Goal: Information Seeking & Learning: Understand process/instructions

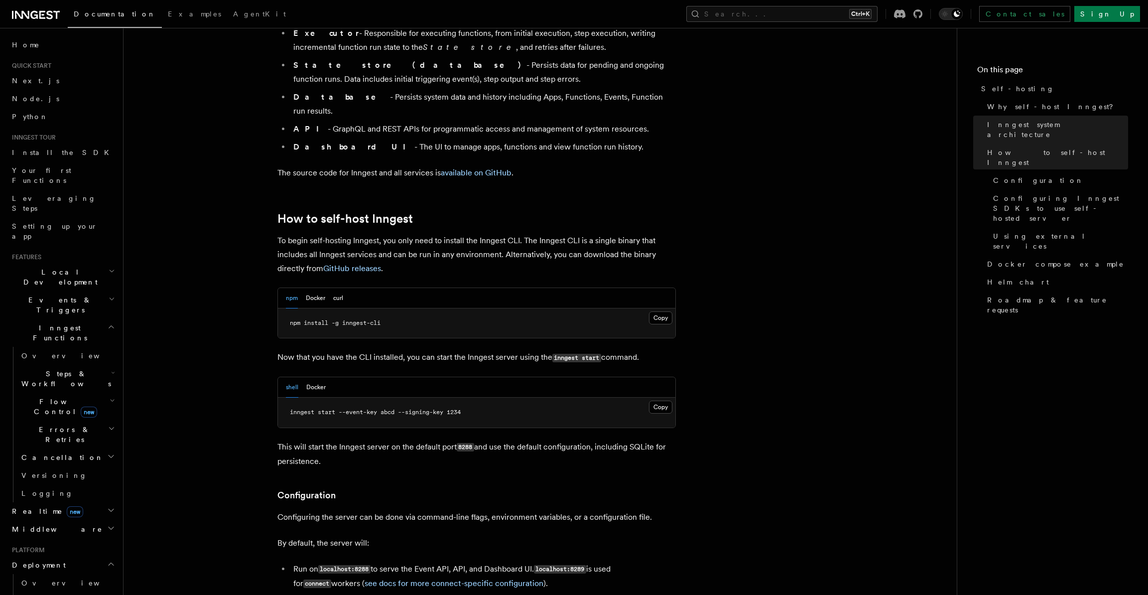
scroll to position [846, 0]
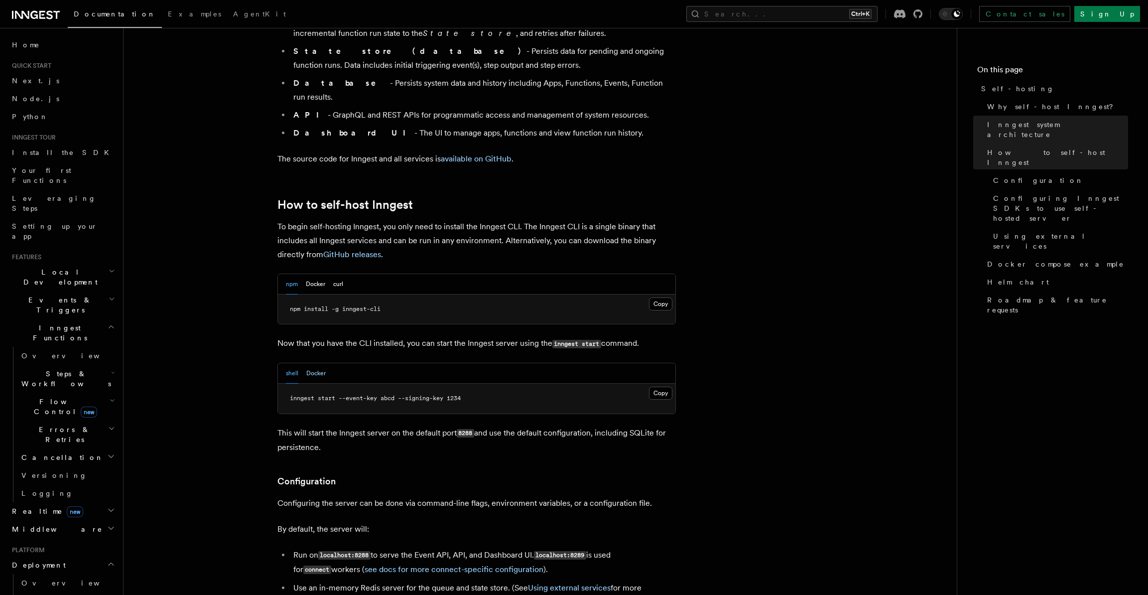
click at [312, 363] on button "Docker" at bounding box center [315, 373] width 19 height 20
click at [294, 363] on button "shell" at bounding box center [292, 373] width 12 height 20
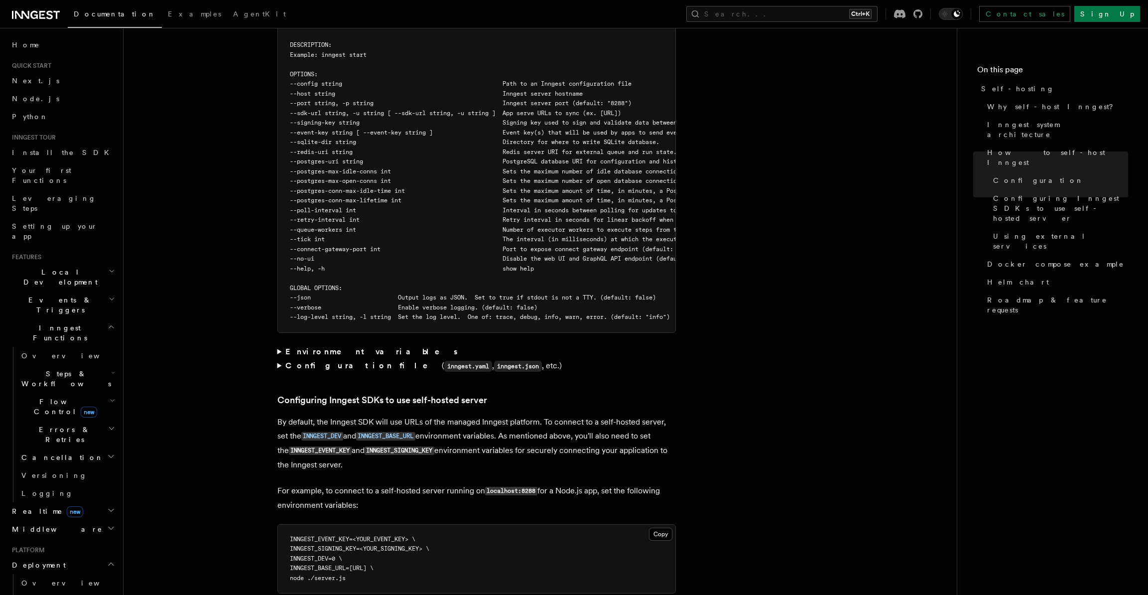
scroll to position [1992, 0]
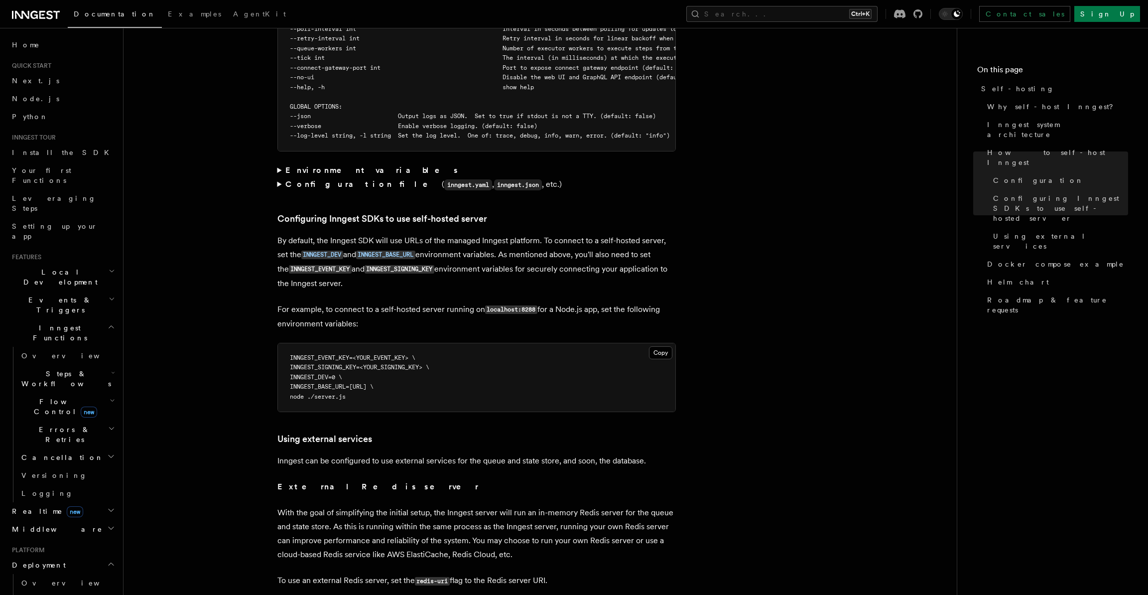
click at [280, 177] on summary "Configuration file ( inngest.yaml , inngest.json , etc.)" at bounding box center [476, 184] width 398 height 14
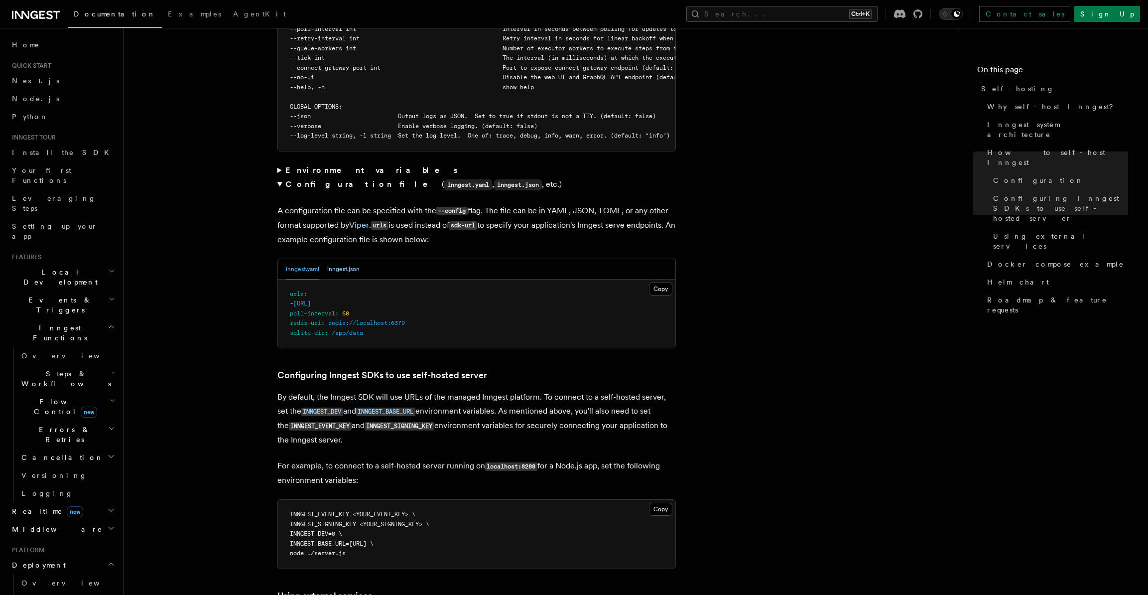
click at [344, 259] on button "inngest.json" at bounding box center [343, 269] width 32 height 20
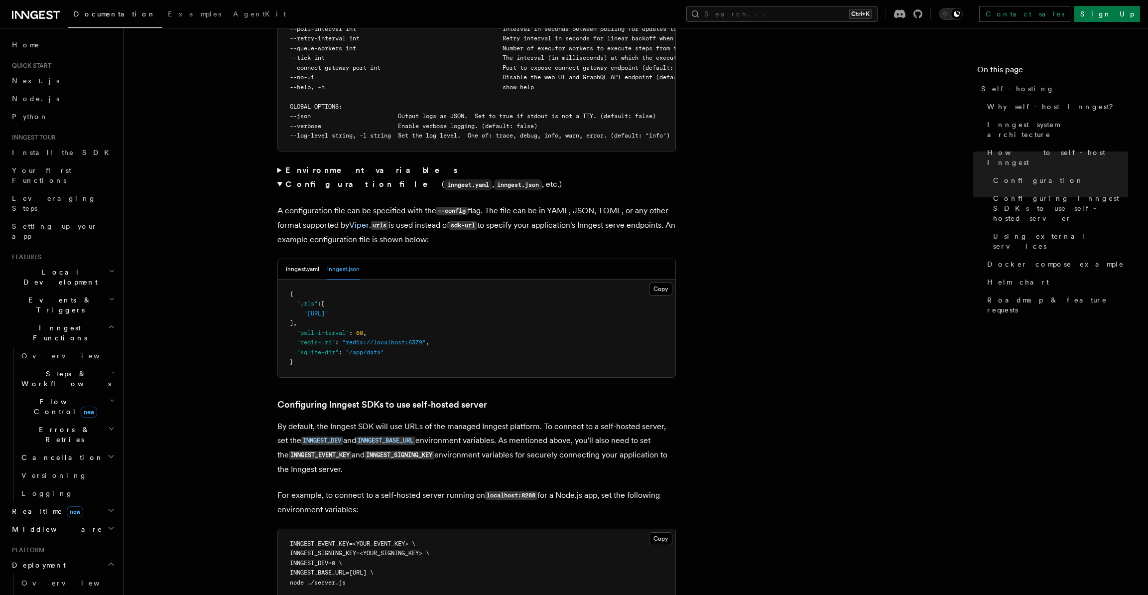
scroll to position [1743, 0]
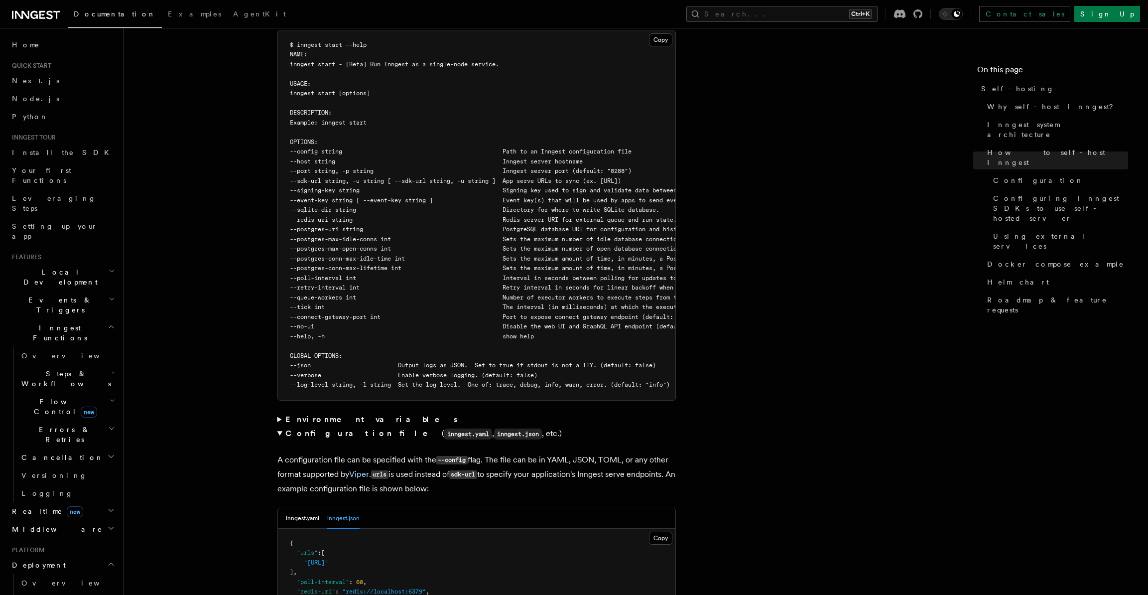
click at [280, 412] on summary "Environment variables" at bounding box center [476, 419] width 398 height 14
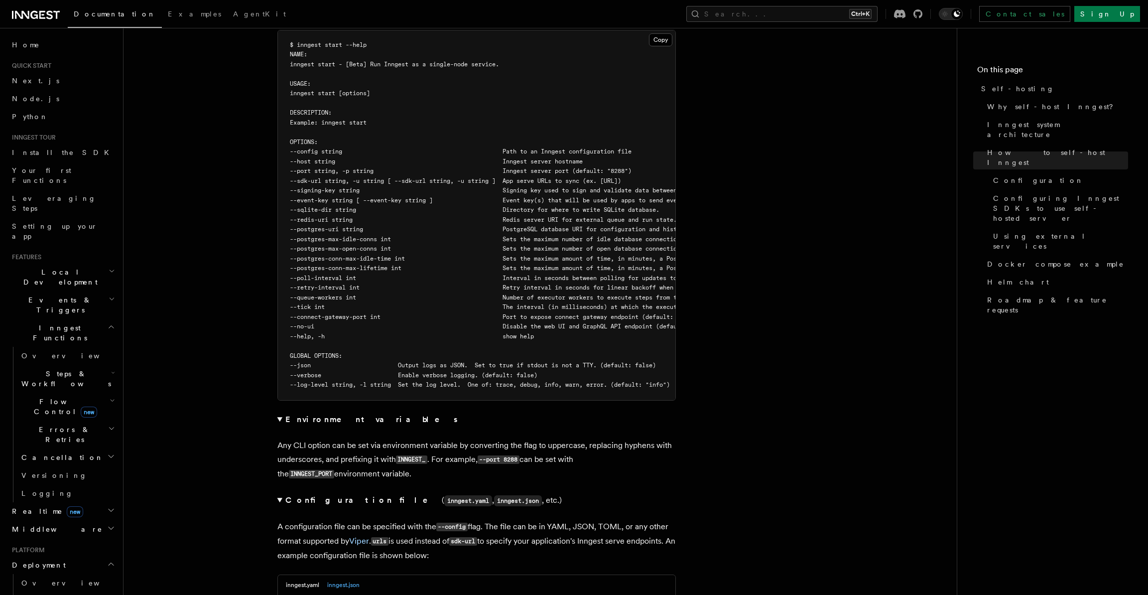
click at [279, 412] on summary "Environment variables" at bounding box center [476, 419] width 398 height 14
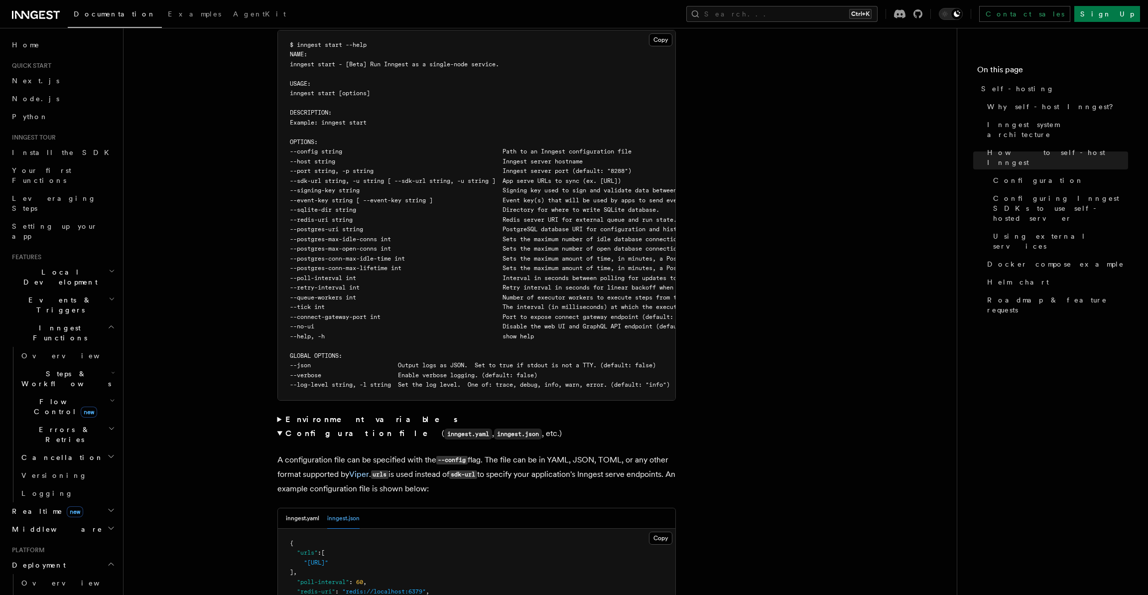
click at [279, 412] on summary "Environment variables" at bounding box center [476, 419] width 398 height 14
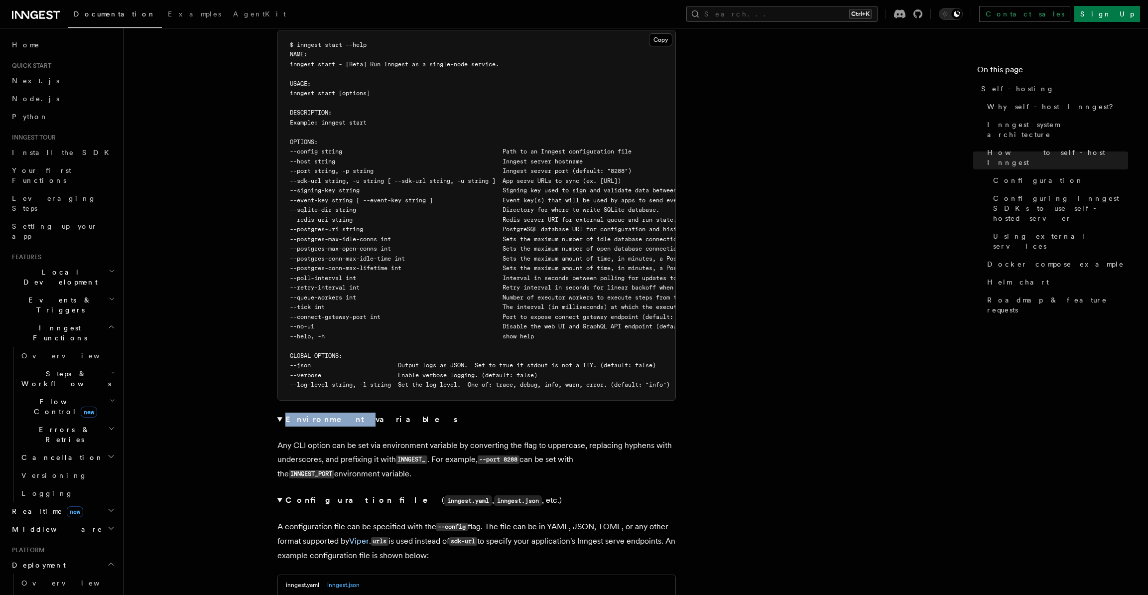
click at [279, 412] on summary "Environment variables" at bounding box center [476, 419] width 398 height 14
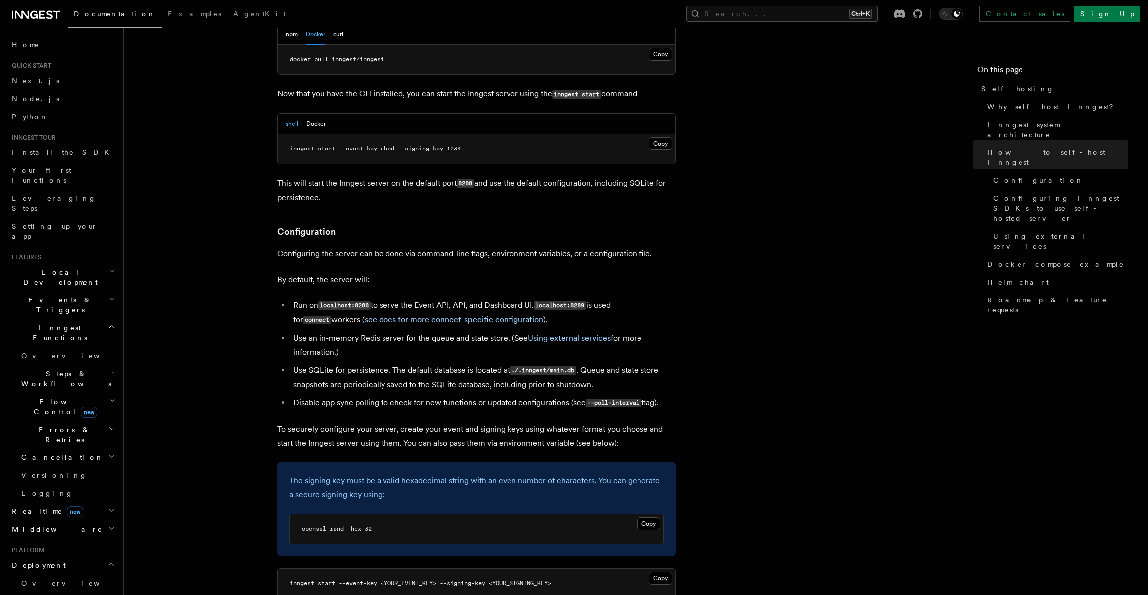
scroll to position [847, 0]
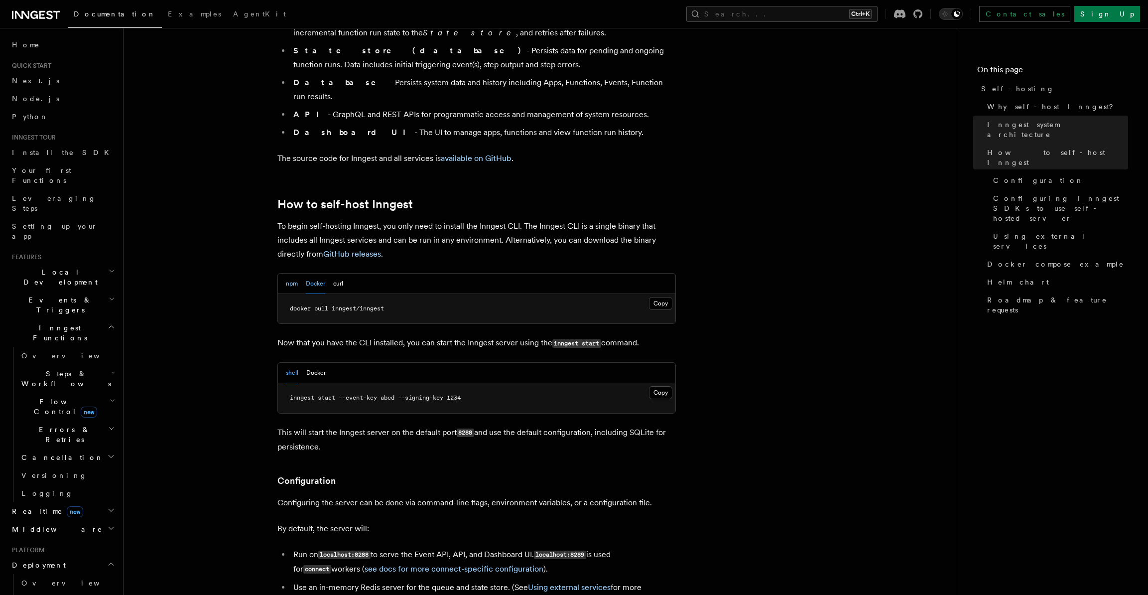
click at [291, 273] on button "npm" at bounding box center [292, 283] width 12 height 20
click at [306, 305] on span "npm install -g inngest-cli" at bounding box center [335, 308] width 91 height 7
copy article "npm install -g inngest-cli"
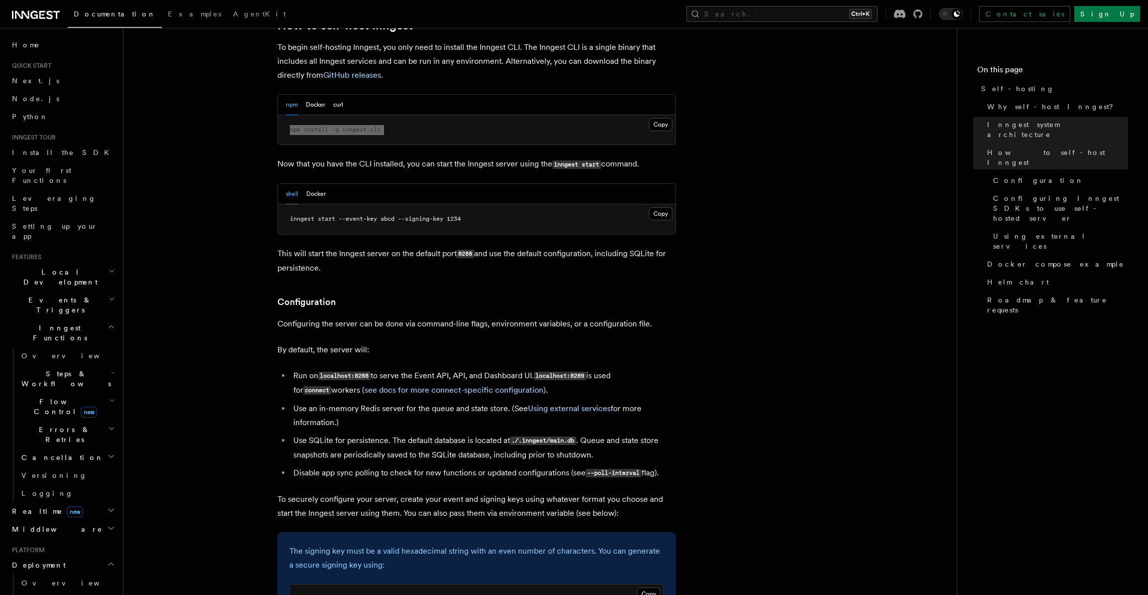
scroll to position [1046, 0]
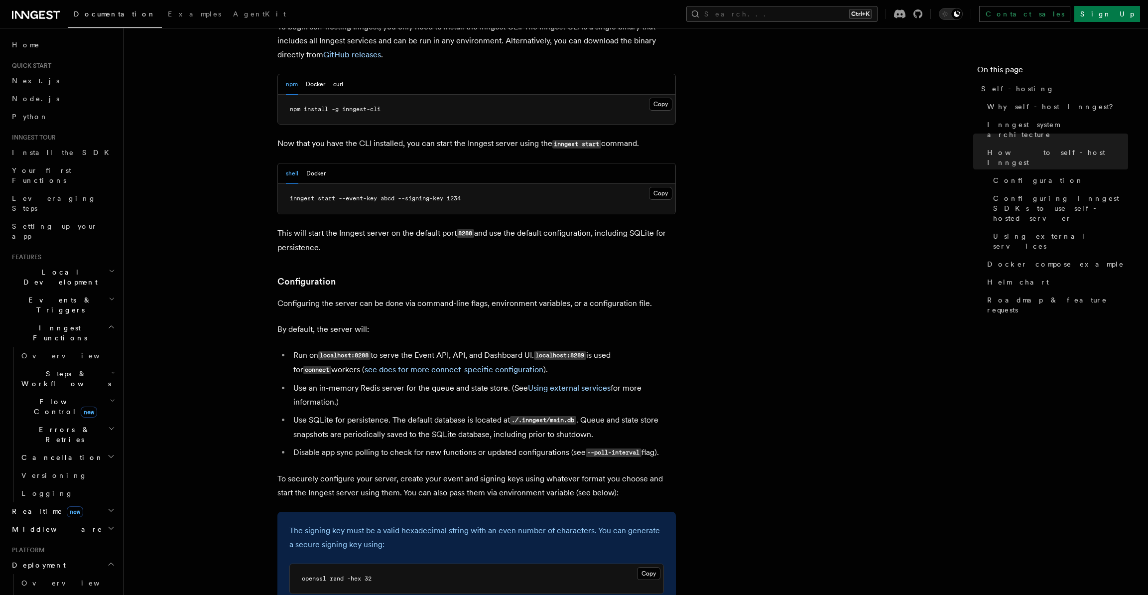
click at [344, 575] on span "openssl rand -hex 32" at bounding box center [337, 578] width 70 height 7
copy article "openssl rand -hex 32"
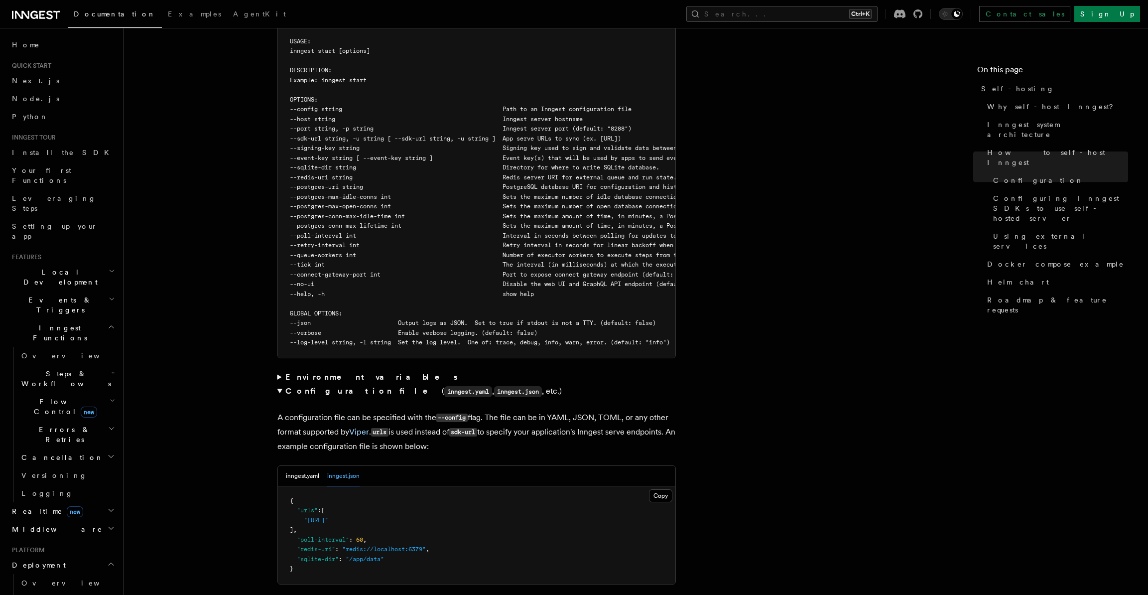
scroll to position [1793, 0]
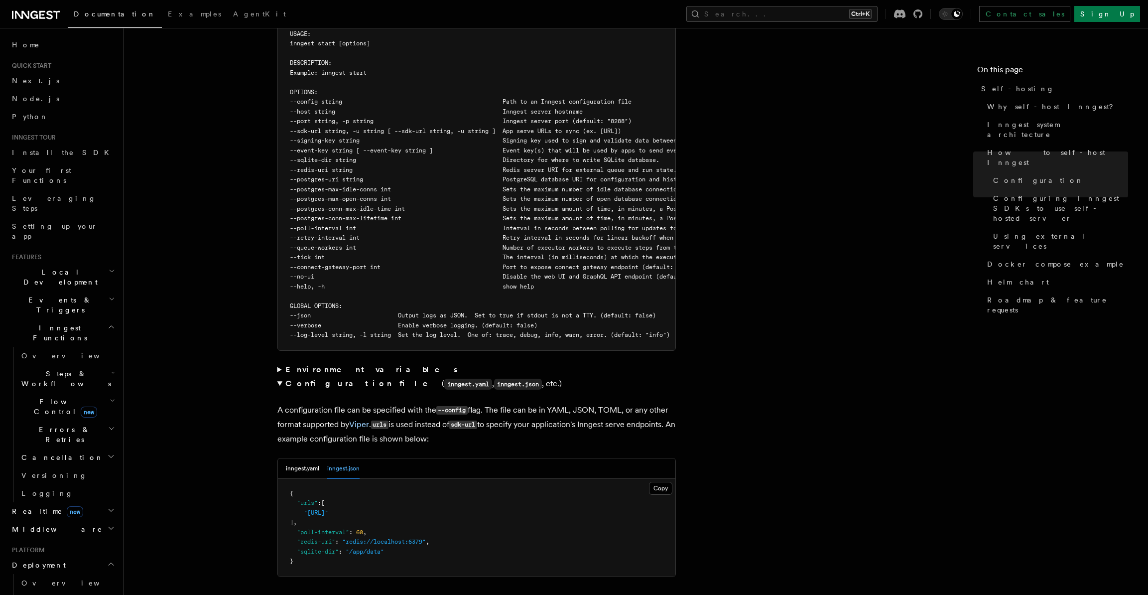
click at [275, 350] on article "Platform Deployment Self-hosting Self-hosting support for Inngest is supported …" at bounding box center [539, 472] width 801 height 4442
click at [281, 362] on summary "Environment variables" at bounding box center [476, 369] width 398 height 14
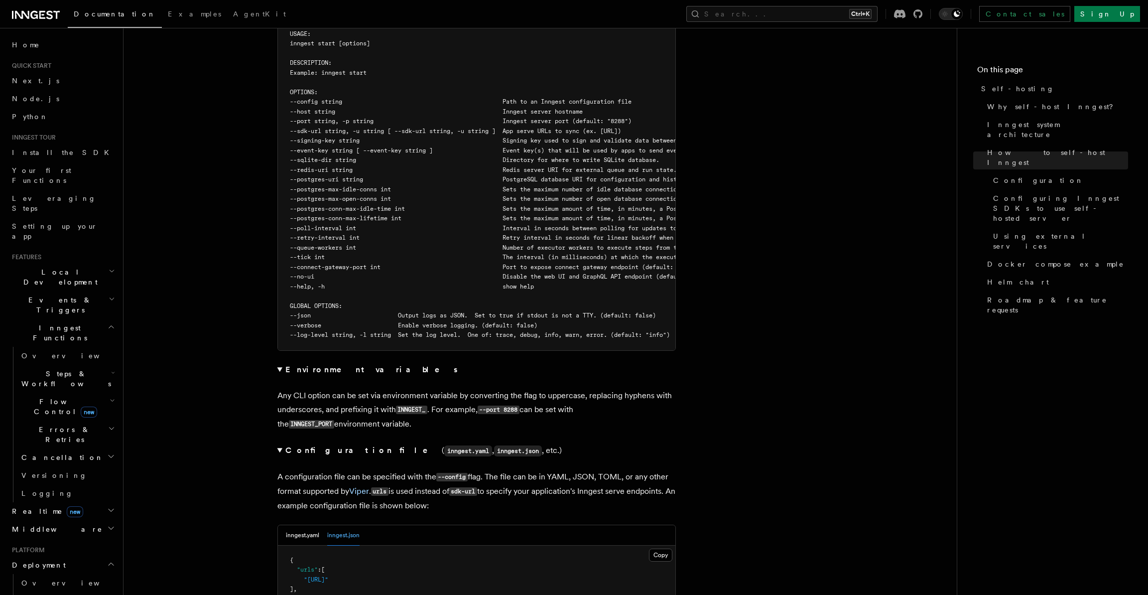
click at [278, 362] on summary "Environment variables" at bounding box center [476, 369] width 398 height 14
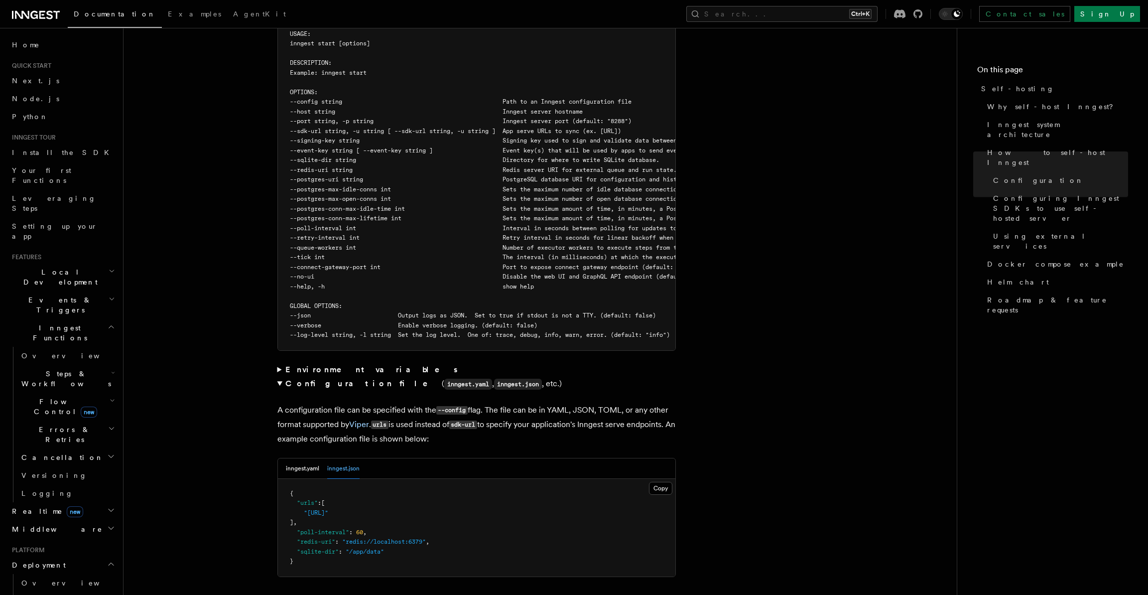
click at [278, 362] on summary "Environment variables" at bounding box center [476, 369] width 398 height 14
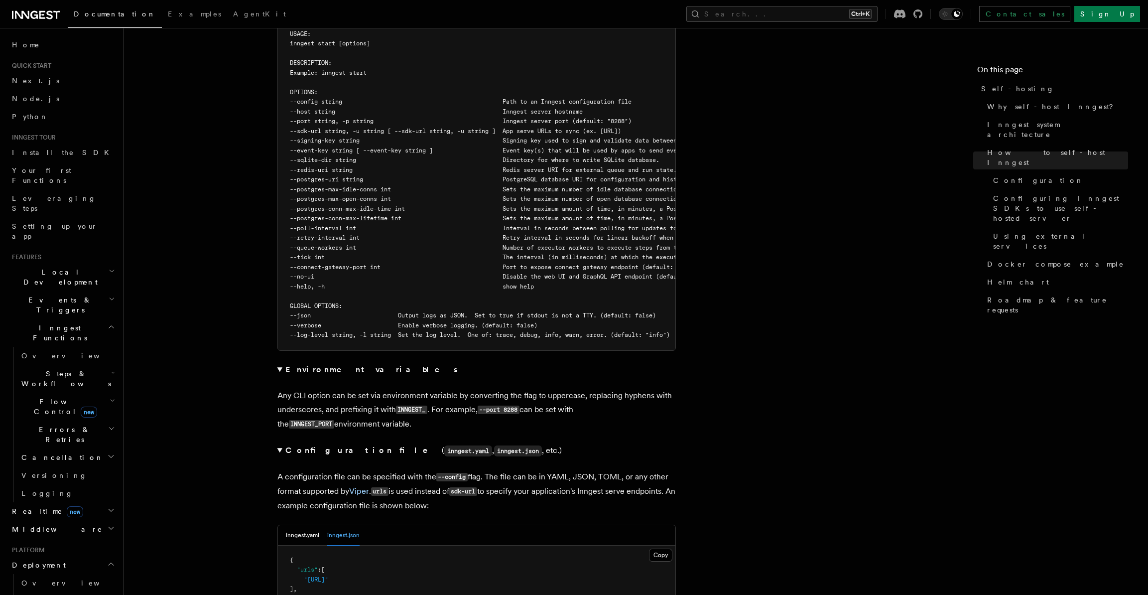
click at [278, 362] on summary "Environment variables" at bounding box center [476, 369] width 398 height 14
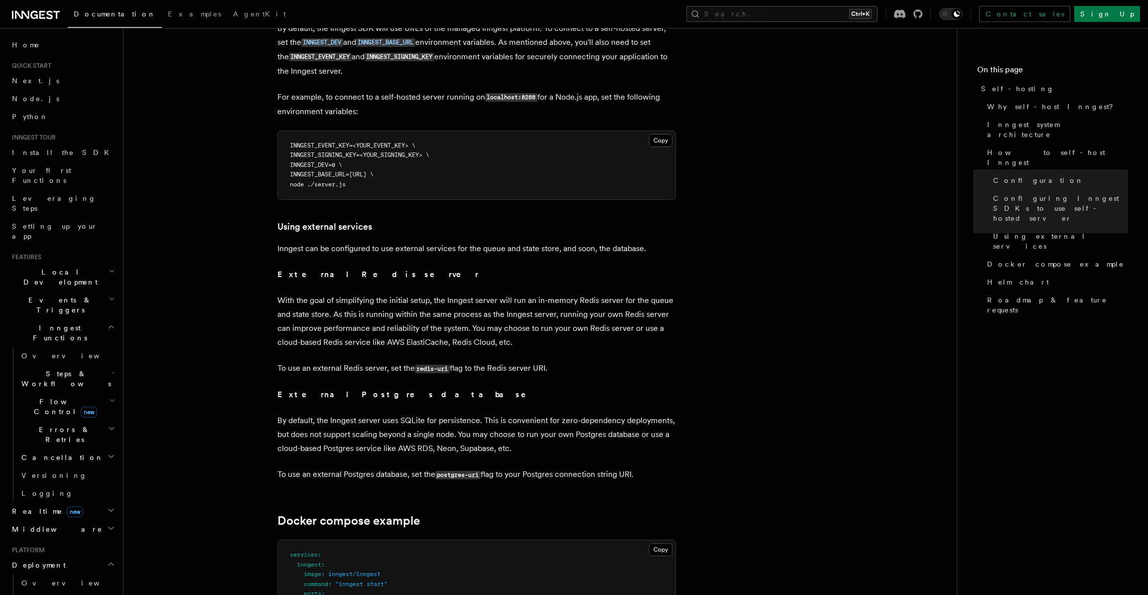
scroll to position [2689, 0]
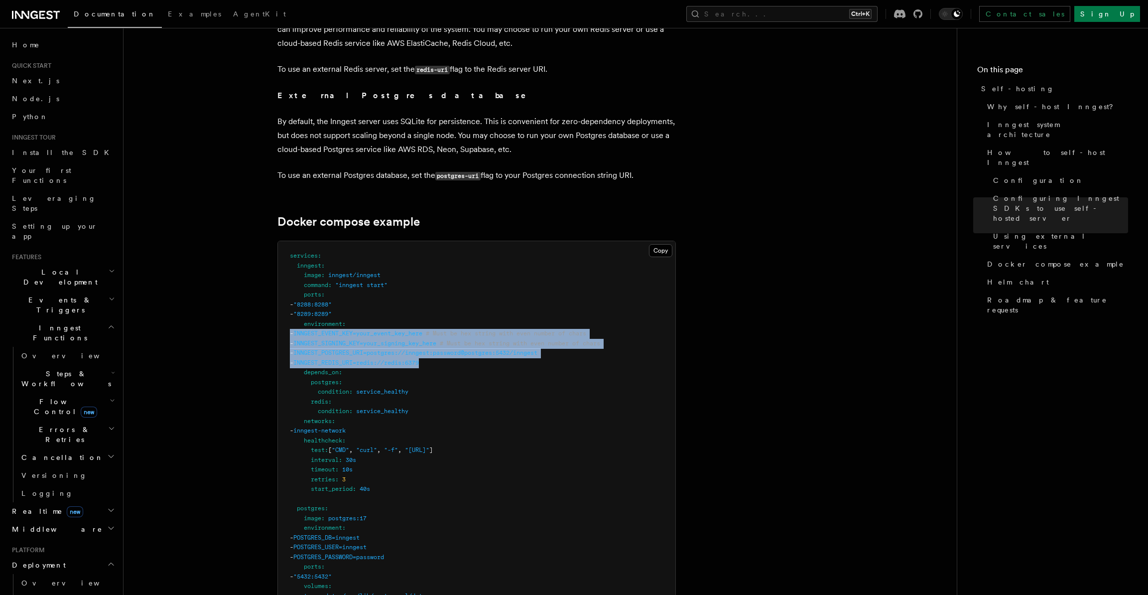
drag, startPoint x: 464, startPoint y: 344, endPoint x: 246, endPoint y: 312, distance: 220.4
copy code "- INNGEST_EVENT_KEY=your_event_key_here # Must be hex string with even number o…"
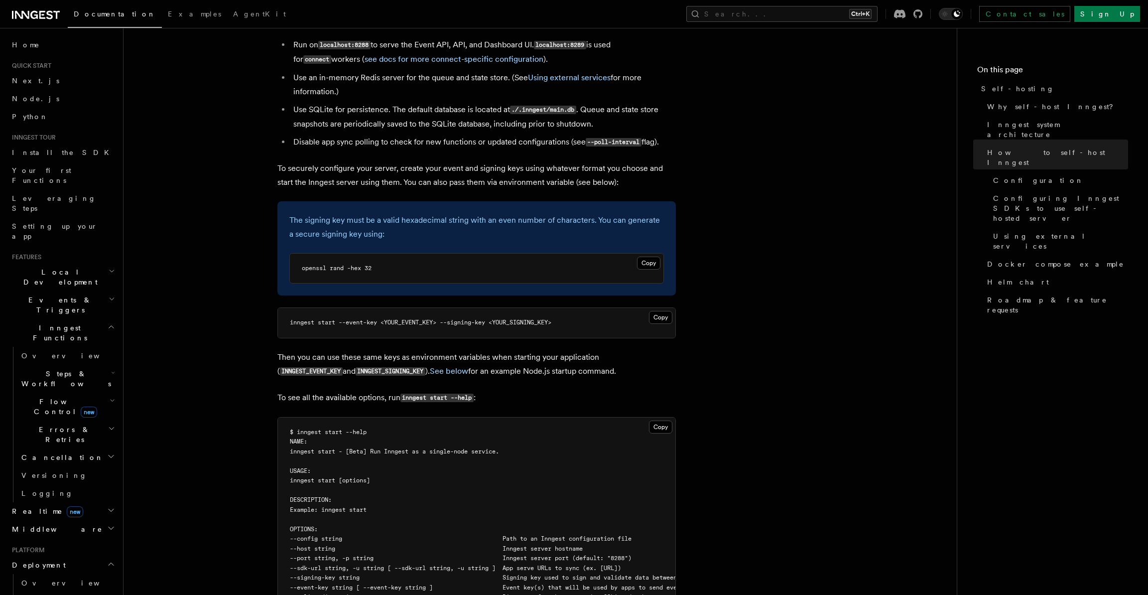
scroll to position [1544, 0]
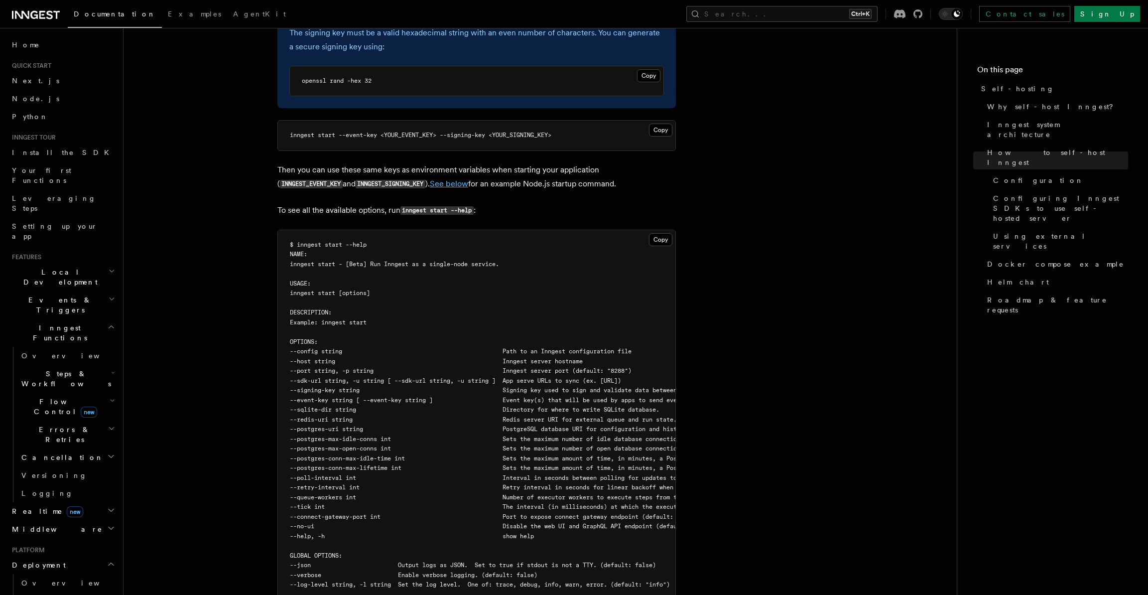
click at [430, 179] on link "See below" at bounding box center [449, 183] width 38 height 9
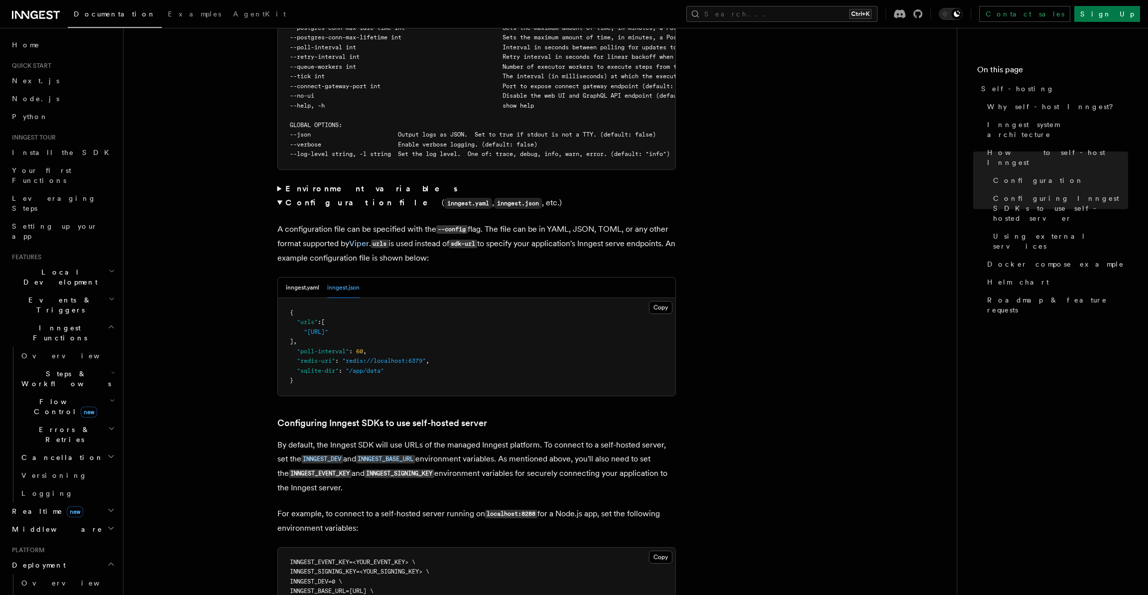
scroll to position [2083, 0]
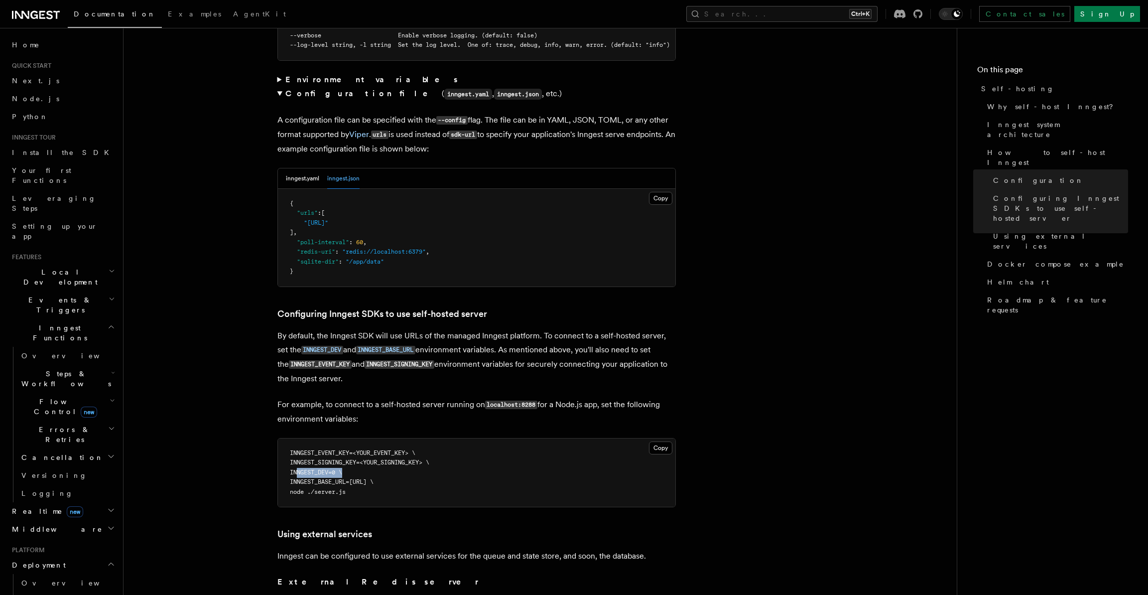
drag, startPoint x: 297, startPoint y: 212, endPoint x: 343, endPoint y: 213, distance: 45.8
click at [342, 469] on span "INNGEST_DEV=0 \" at bounding box center [316, 472] width 52 height 7
copy span "INNGEST_DEV=0"
drag, startPoint x: 297, startPoint y: 221, endPoint x: 431, endPoint y: 221, distance: 134.4
click at [373, 478] on span "INNGEST_BASE_URL=[URL] \" at bounding box center [332, 481] width 84 height 7
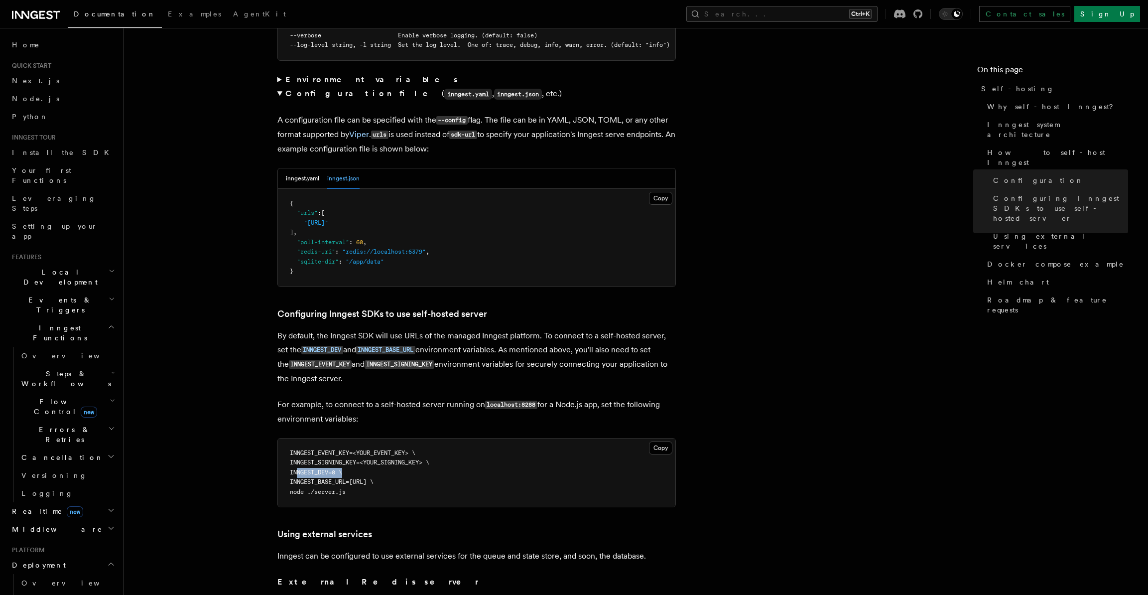
copy span "INNGEST_BASE_URL=[URL]"
click at [218, 278] on article "Platform Deployment Self-hosting Self-hosting support for Inngest is supported …" at bounding box center [539, 182] width 801 height 4442
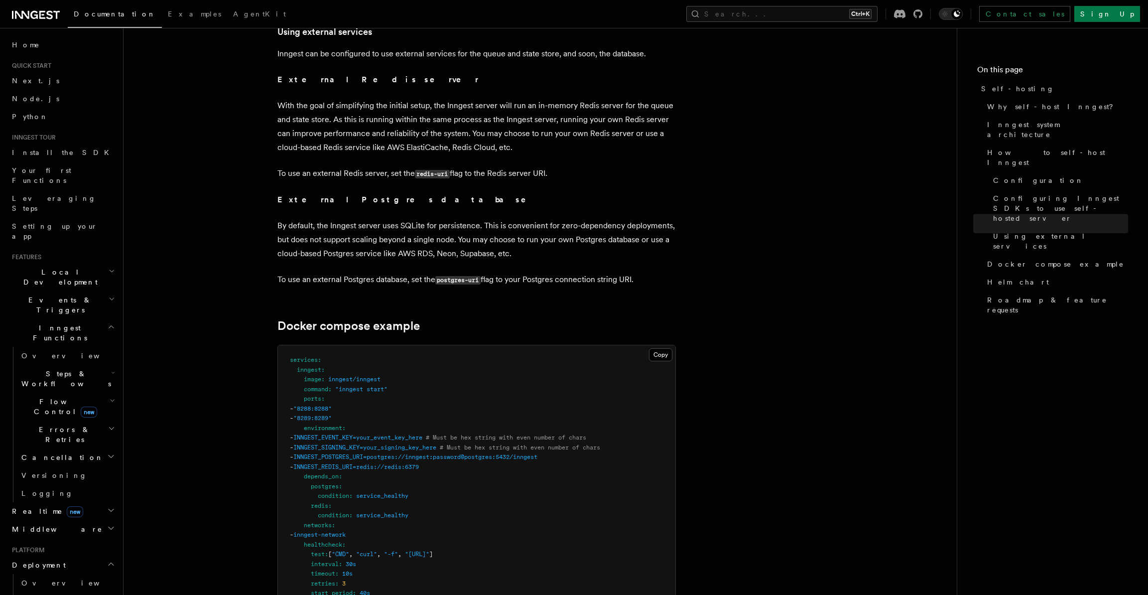
scroll to position [2481, 0]
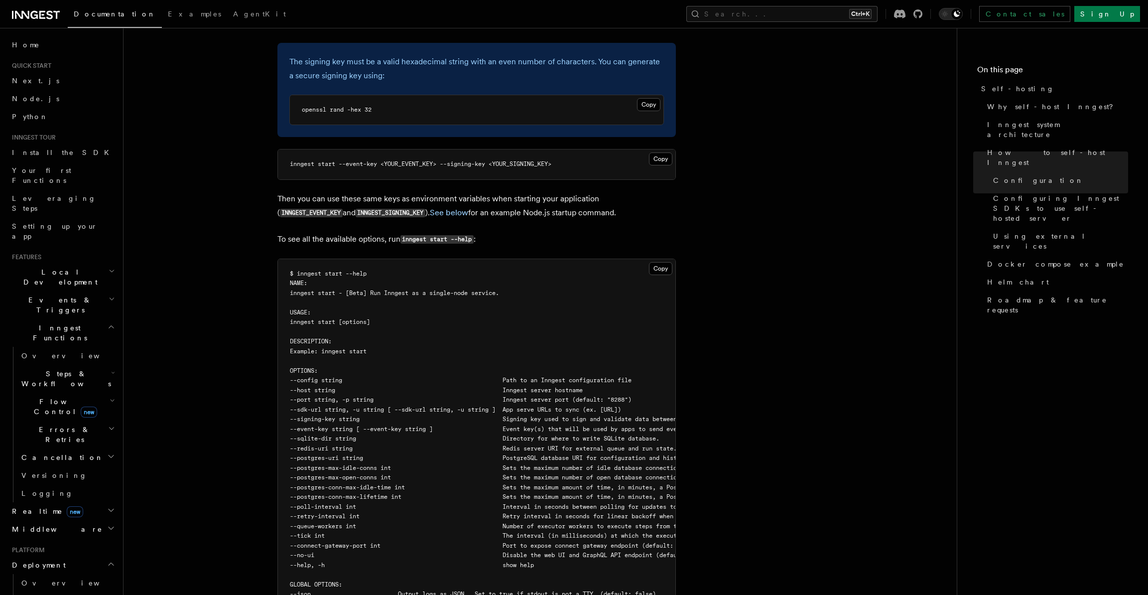
scroll to position [1336, 0]
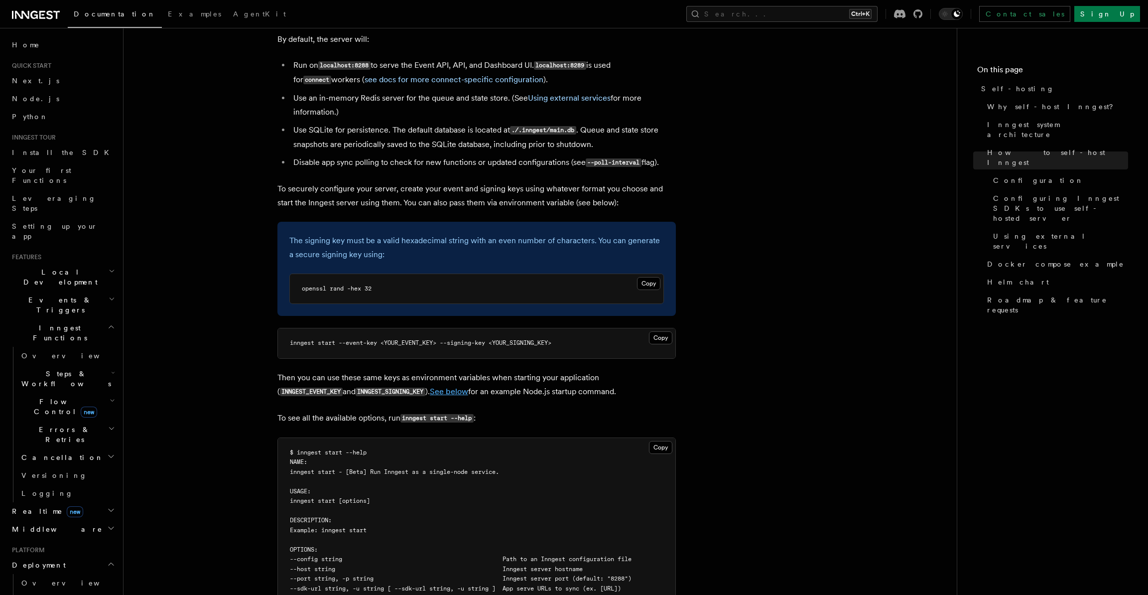
click at [430, 386] on link "See below" at bounding box center [449, 390] width 38 height 9
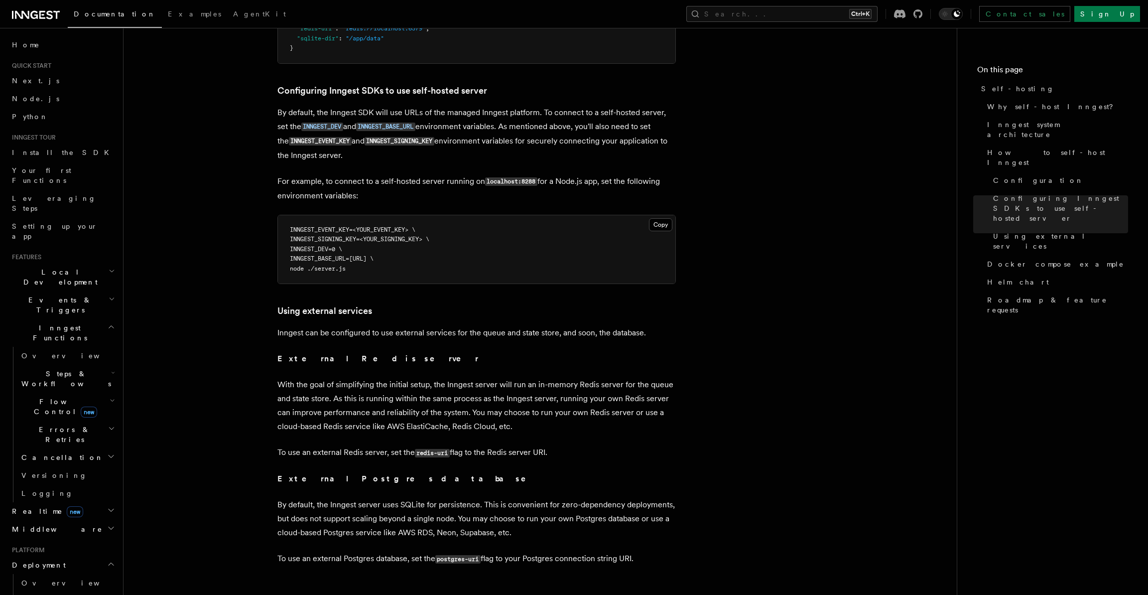
scroll to position [2282, 0]
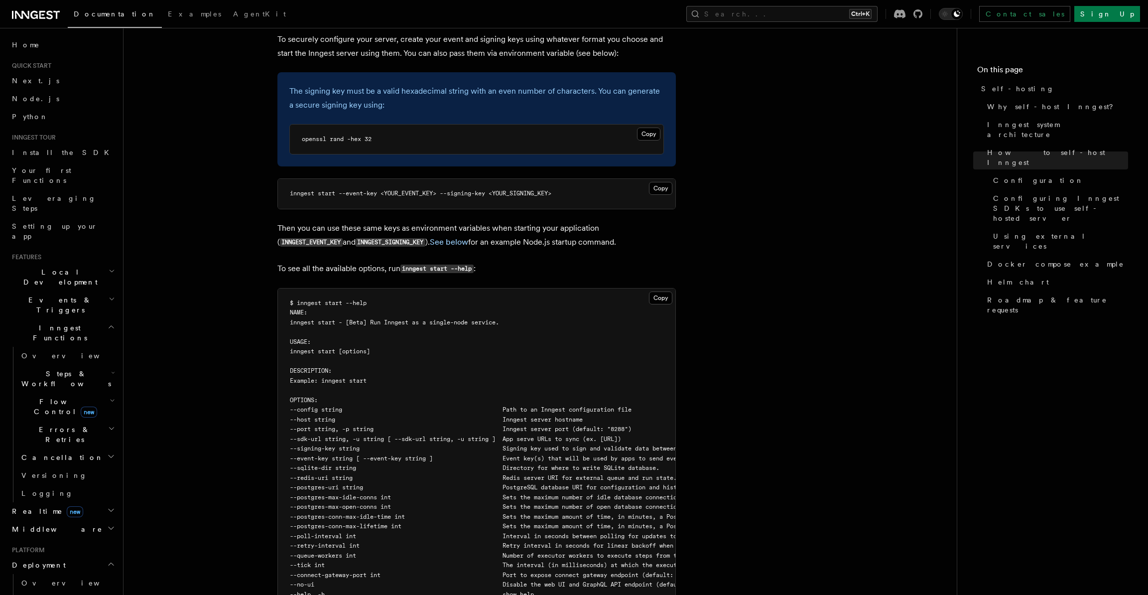
scroll to position [1187, 0]
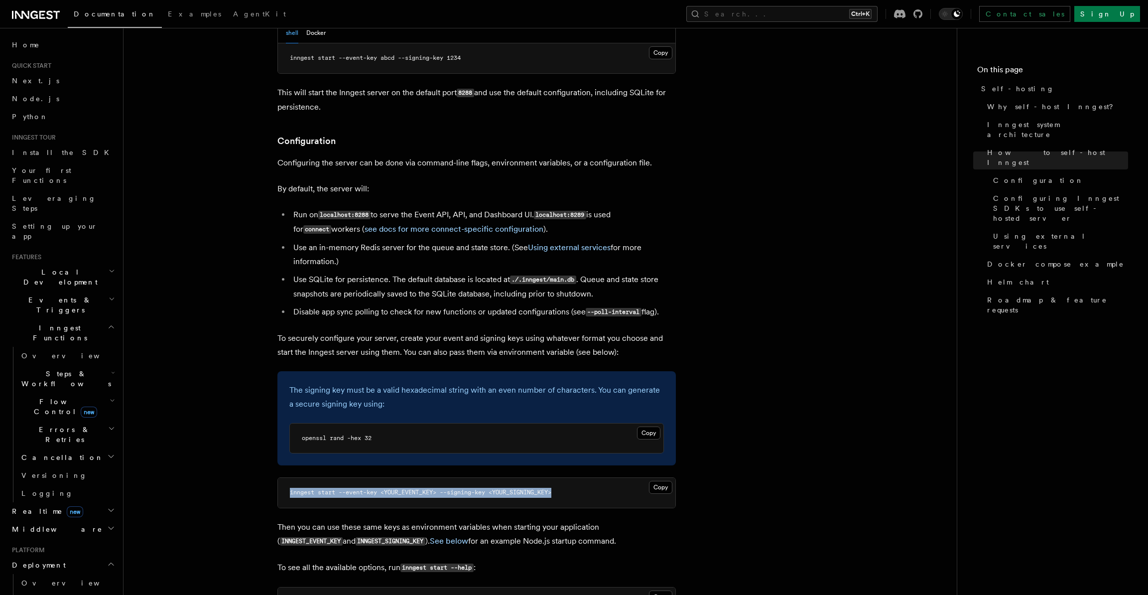
drag, startPoint x: 294, startPoint y: 225, endPoint x: 577, endPoint y: 226, distance: 282.3
click at [577, 478] on pre "inngest start --event-key <YOUR_EVENT_KEY> --signing-key <YOUR_SIGNING_KEY>" at bounding box center [476, 493] width 397 height 30
copy span "inngest start --event-key <YOUR_EVENT_KEY> --signing-key <YOUR_SIGNING_KEY>"
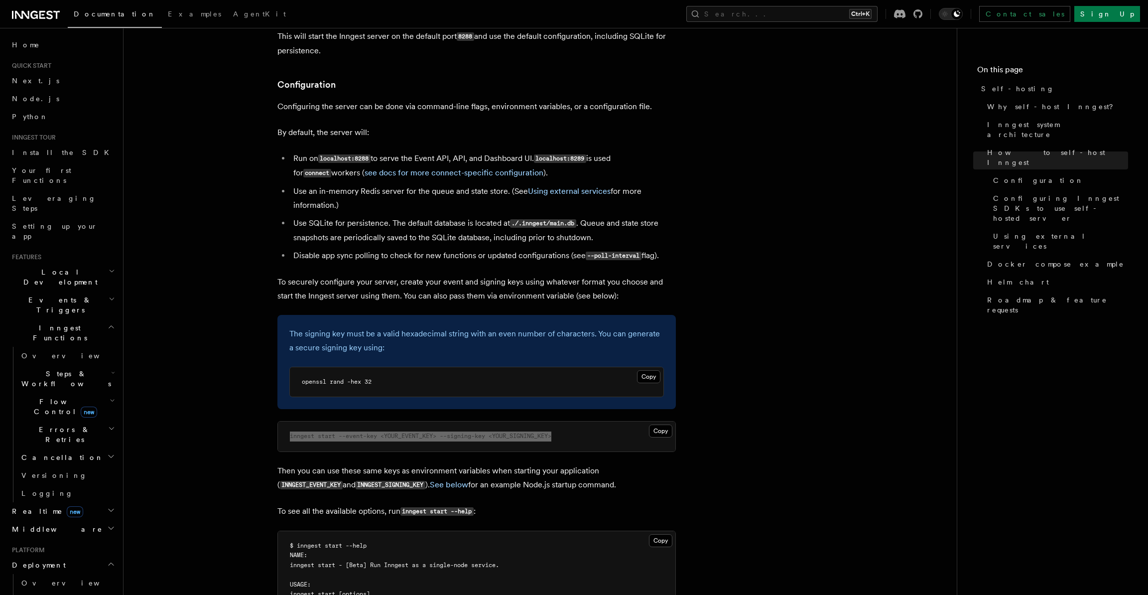
scroll to position [1286, 0]
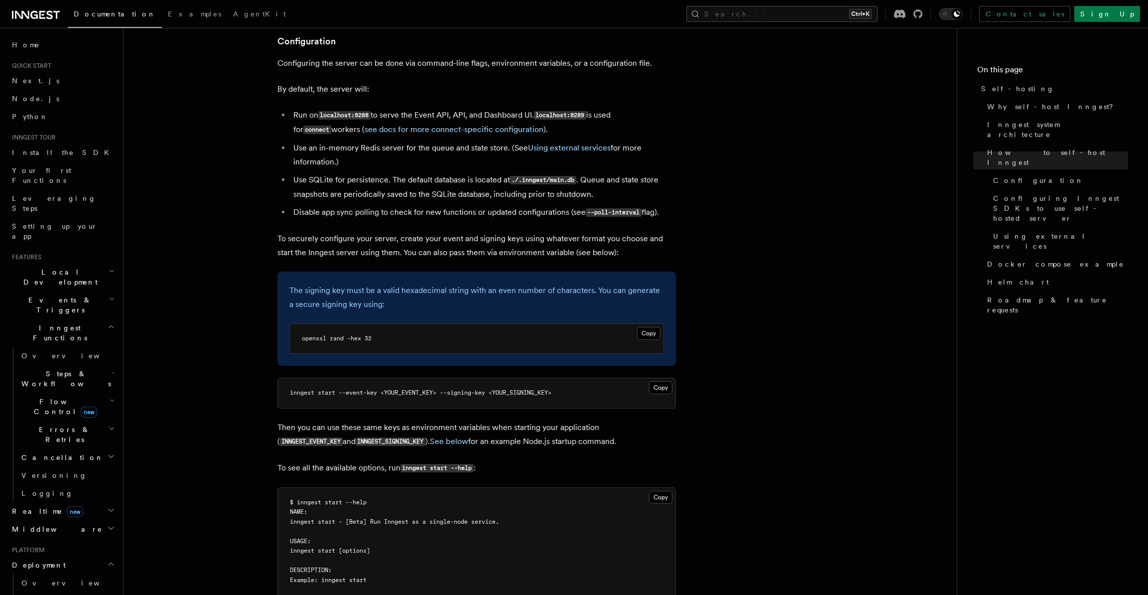
drag, startPoint x: 299, startPoint y: 420, endPoint x: 352, endPoint y: 421, distance: 53.3
copy span "--postgres-uri"
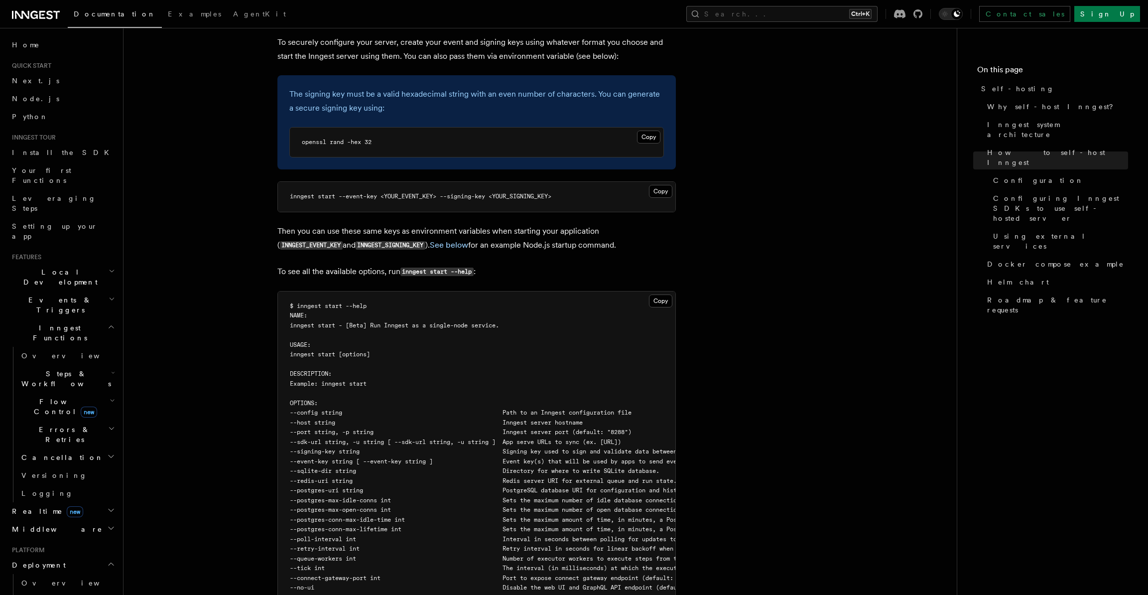
scroll to position [1336, 0]
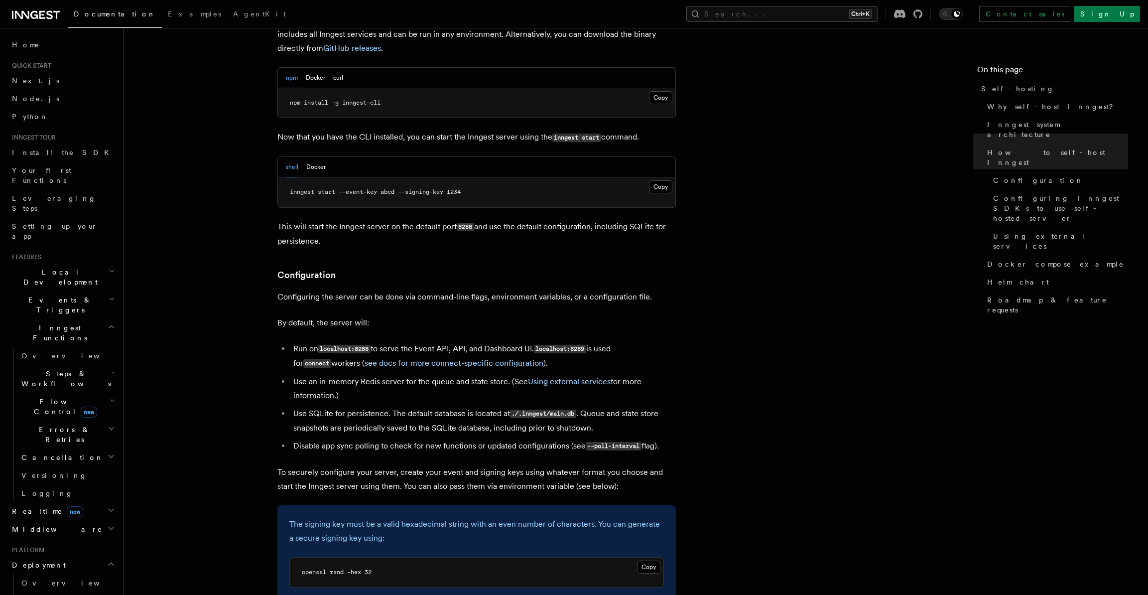
scroll to position [977, 0]
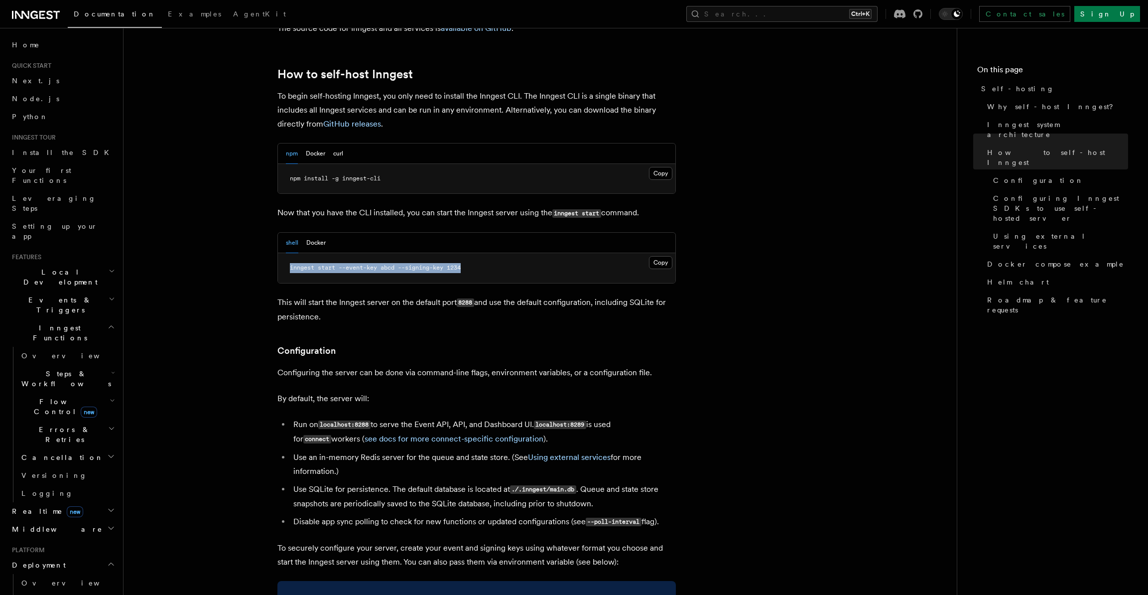
drag, startPoint x: 495, startPoint y: 241, endPoint x: 260, endPoint y: 241, distance: 235.0
copy span "inngest start --event-key abcd --signing-key 1234"
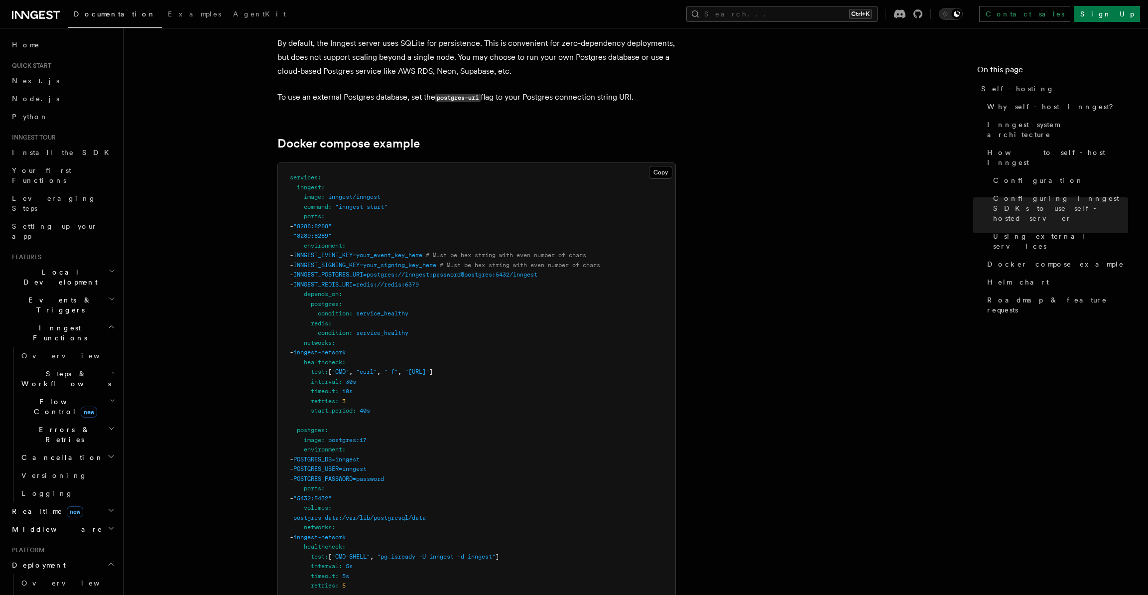
scroll to position [2769, 0]
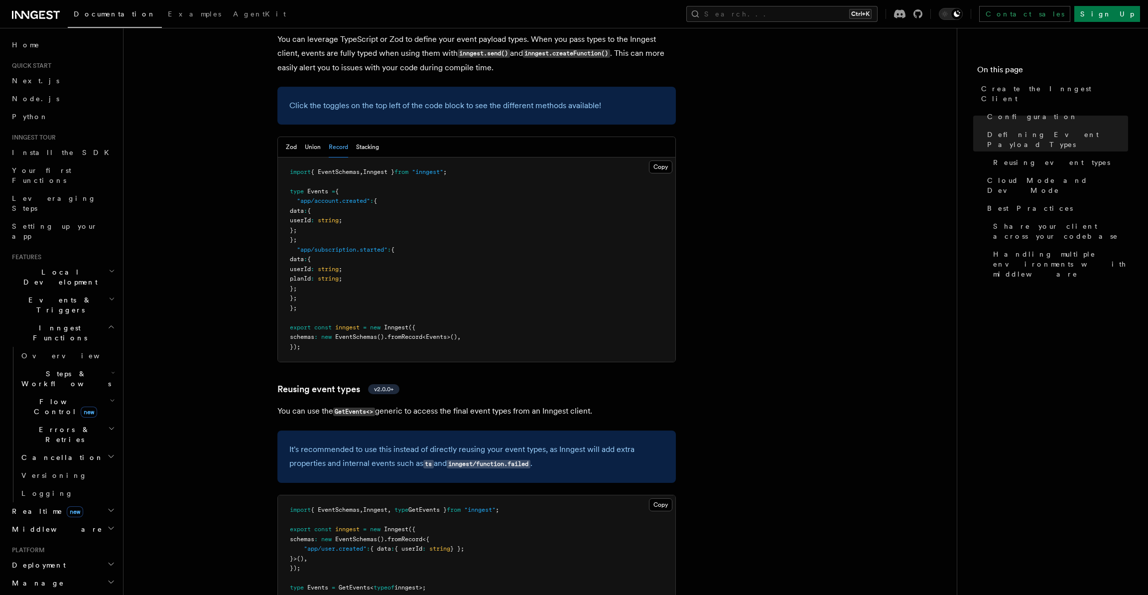
click at [858, 5] on div "Documentation Examples AgentKit Search... Ctrl+K Contact sales Sign Up" at bounding box center [574, 14] width 1148 height 28
click at [857, 10] on button "Search... Ctrl+K" at bounding box center [781, 14] width 191 height 16
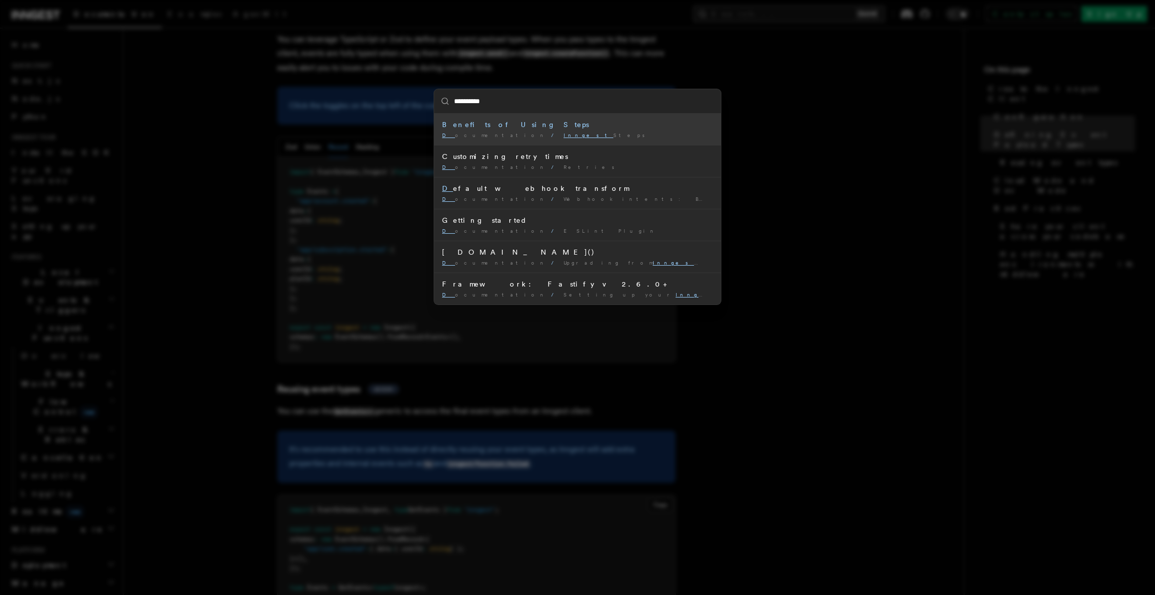
type input "**********"
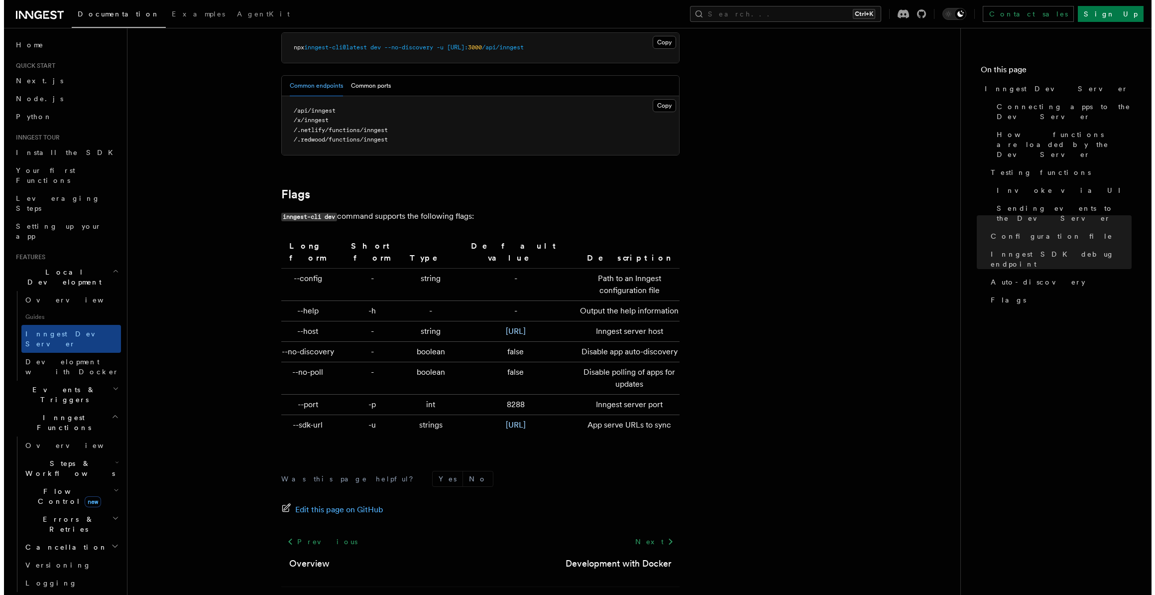
scroll to position [2829, 0]
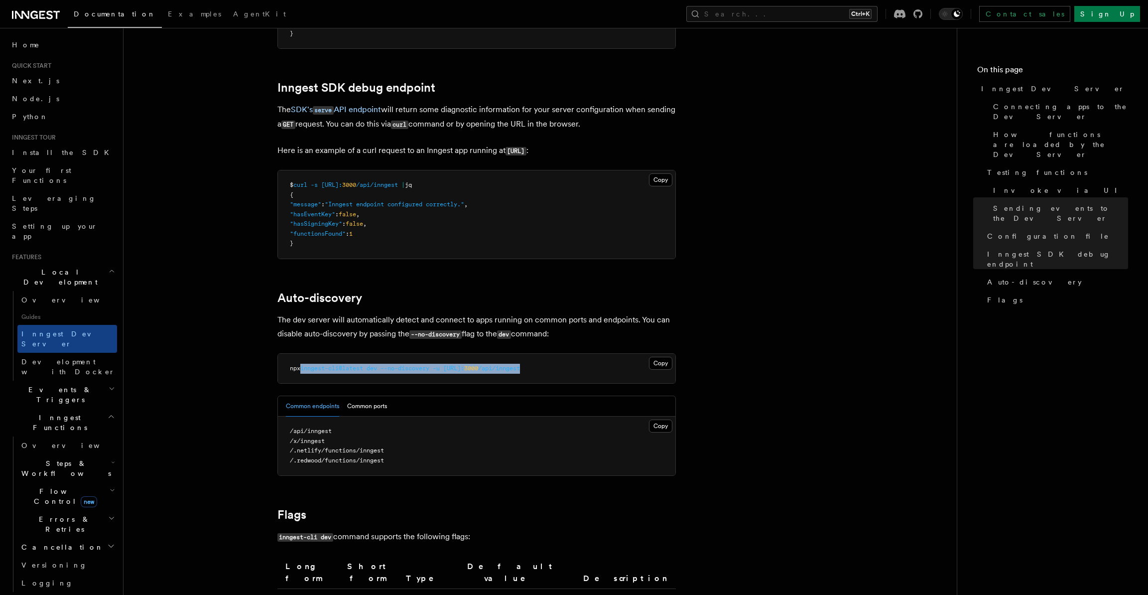
drag, startPoint x: 573, startPoint y: 357, endPoint x: 305, endPoint y: 359, distance: 267.9
click at [305, 359] on pre "npx inngest-cli@latest dev --no-discovery -u http://localhost: 3000 /api/inngest" at bounding box center [476, 369] width 397 height 30
copy span "inngest-cli@latest dev --no-discovery -u http://localhost: 3000 /api/inngest"
click at [865, 11] on button "Search... Ctrl+K" at bounding box center [781, 14] width 191 height 16
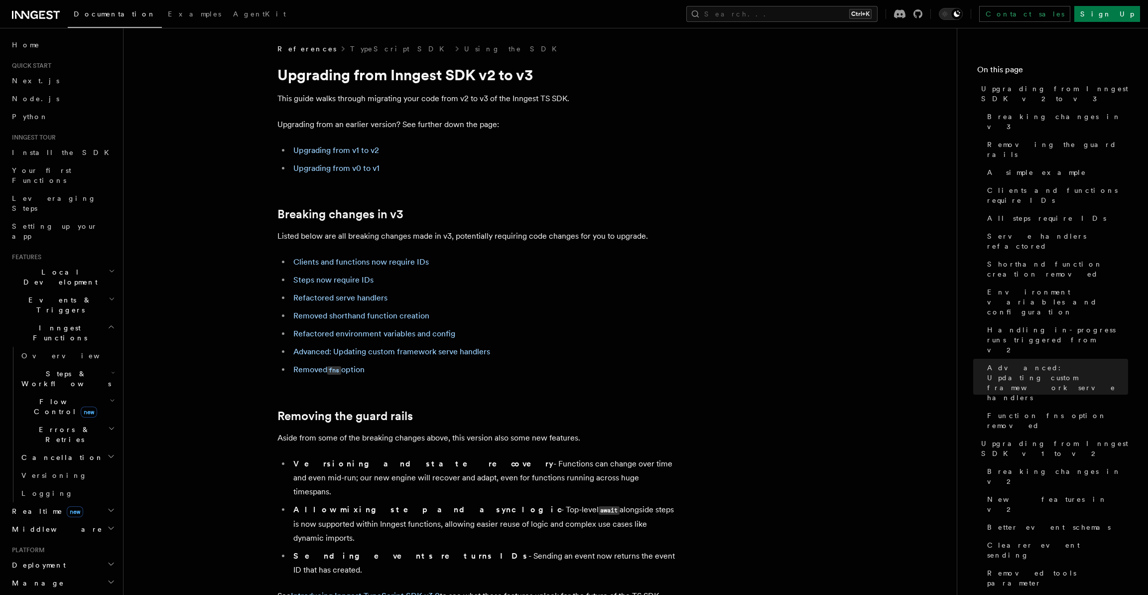
click at [870, 11] on button "Search... Ctrl+K" at bounding box center [781, 14] width 191 height 16
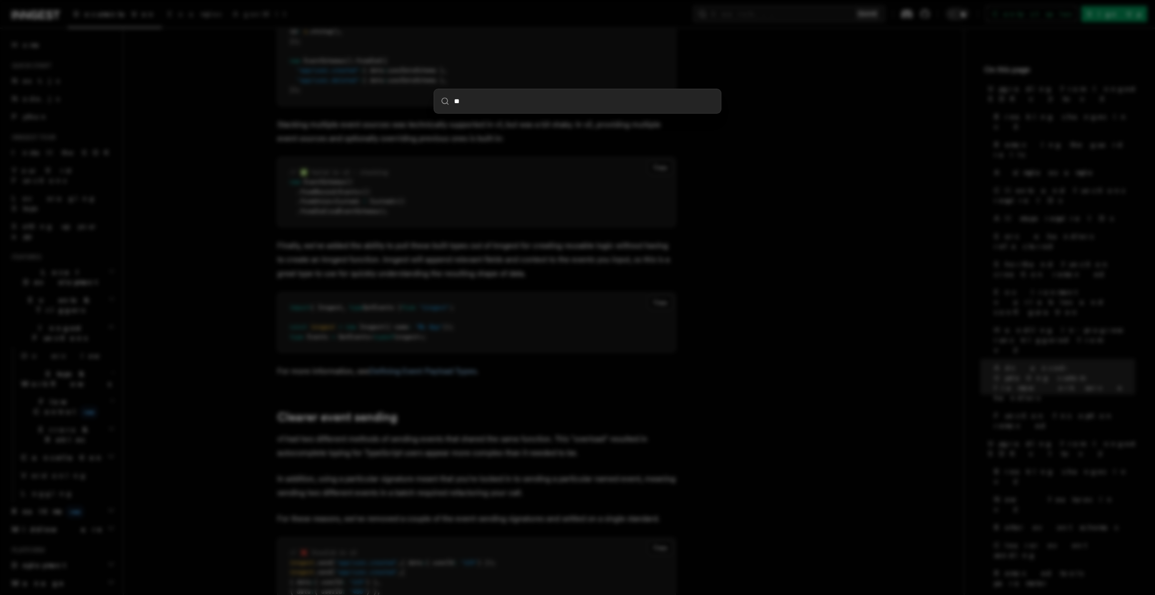
type input "***"
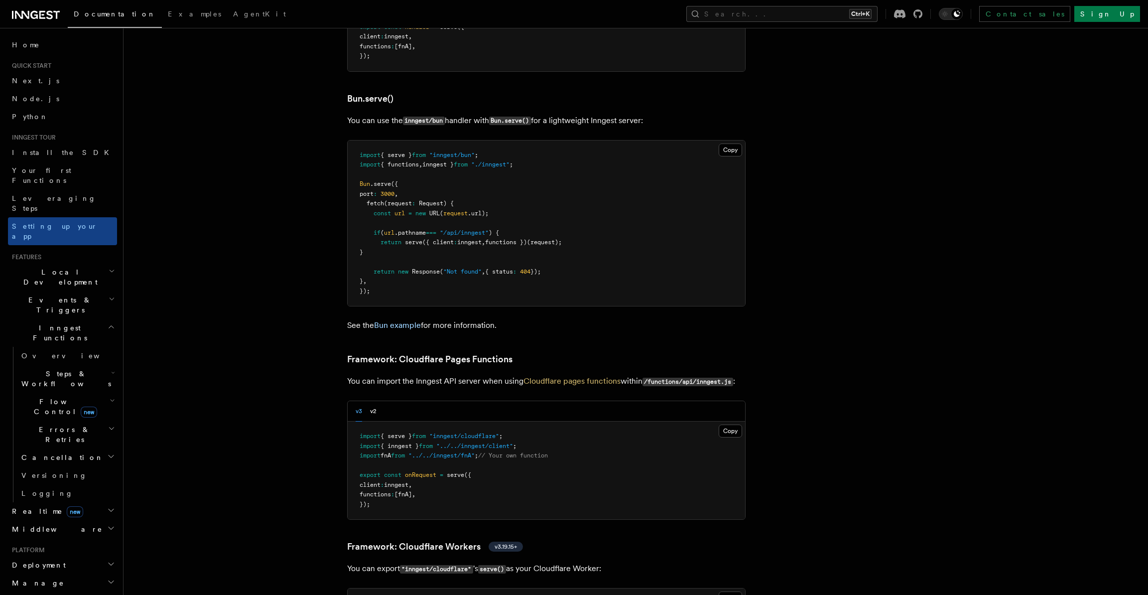
scroll to position [1285, 0]
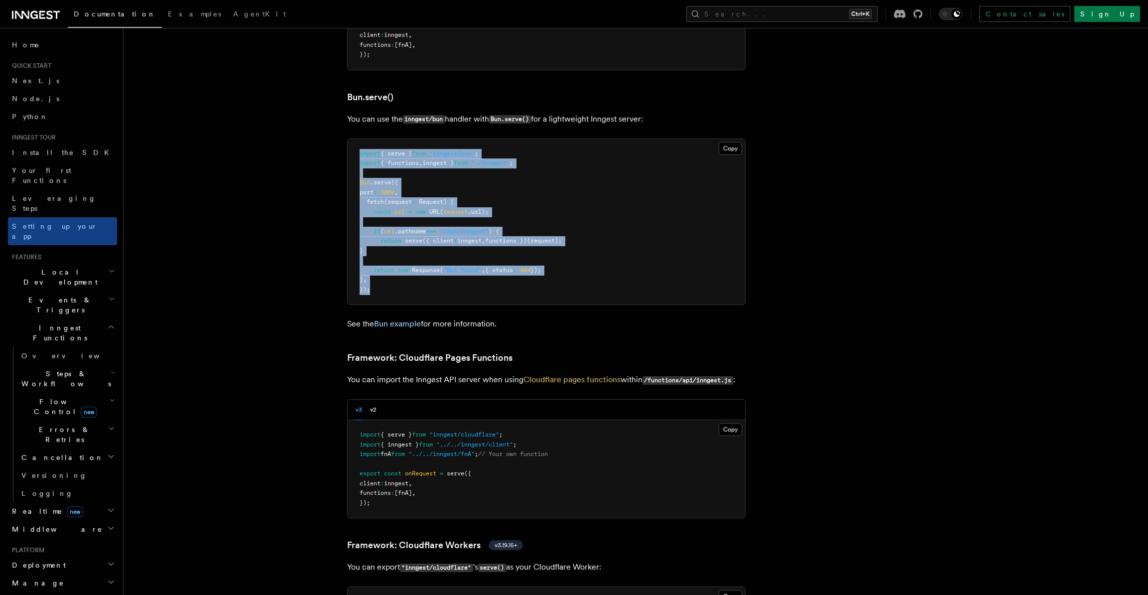
drag, startPoint x: 378, startPoint y: 255, endPoint x: 329, endPoint y: 103, distance: 159.8
copy code "import { serve } from "inngest/bun" ; import { functions , inngest } from "./in…"
